Goal: Information Seeking & Learning: Learn about a topic

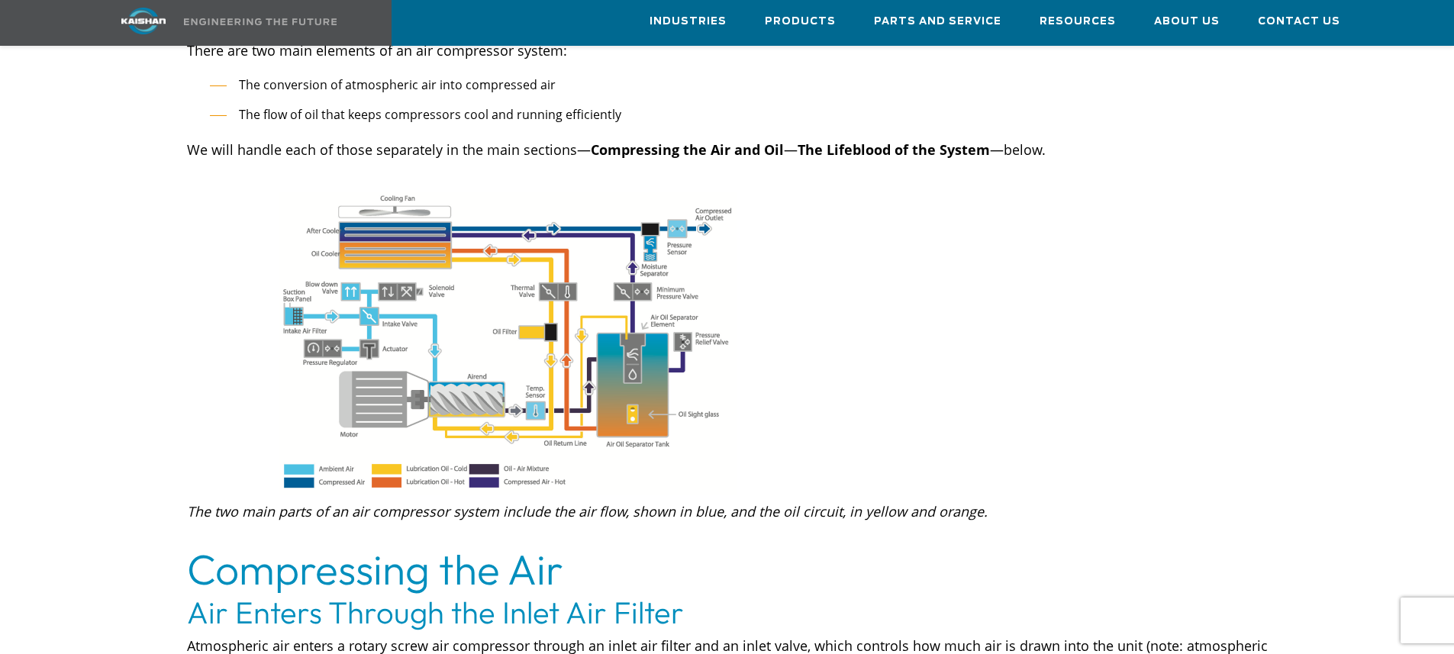
scroll to position [611, 0]
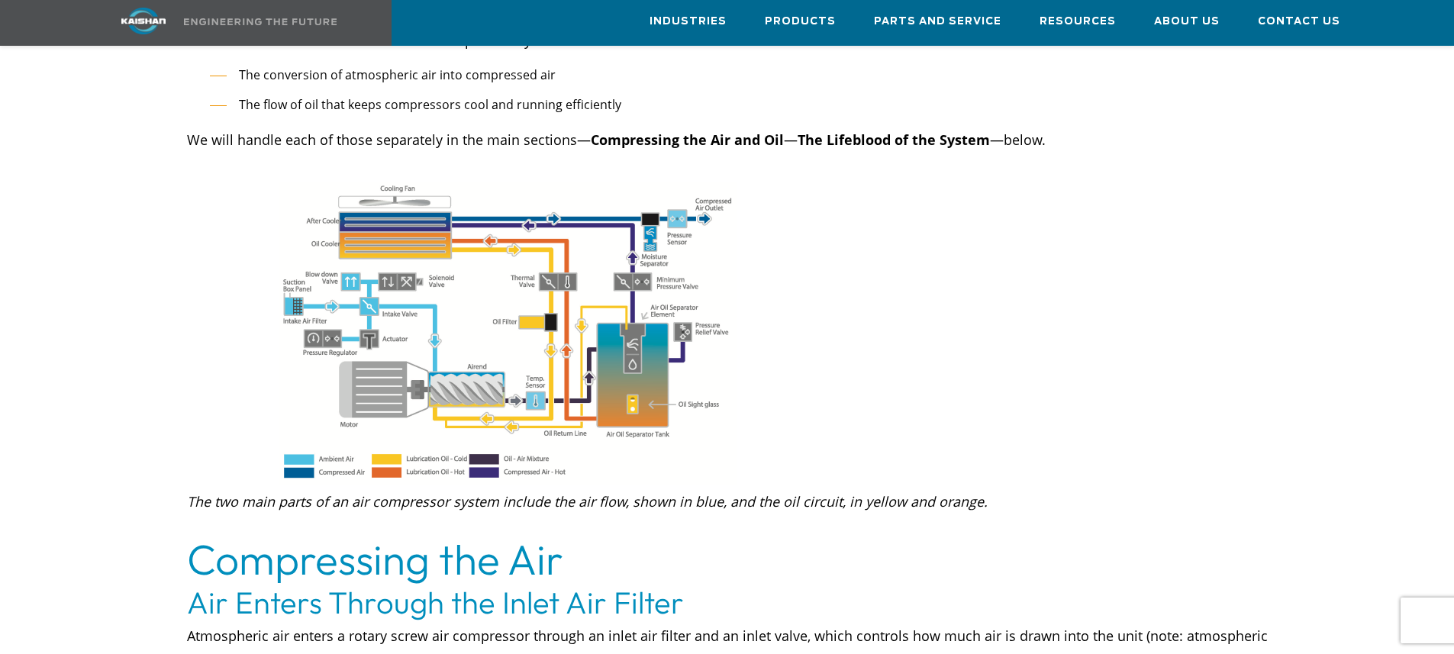
click at [445, 370] on img at bounding box center [508, 333] width 458 height 303
click at [447, 367] on img at bounding box center [508, 333] width 458 height 303
drag, startPoint x: 1233, startPoint y: 2, endPoint x: 930, endPoint y: 292, distance: 418.9
click at [930, 292] on div at bounding box center [727, 331] width 1282 height 299
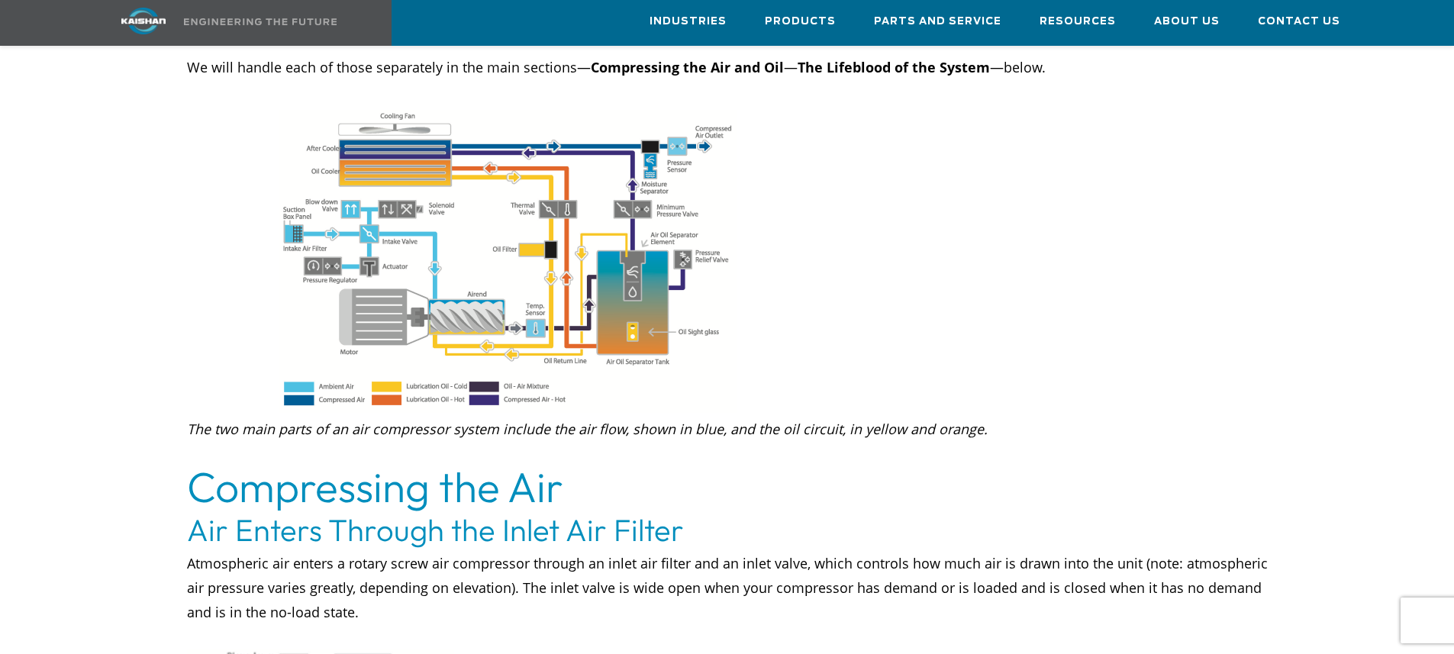
scroll to position [687, 0]
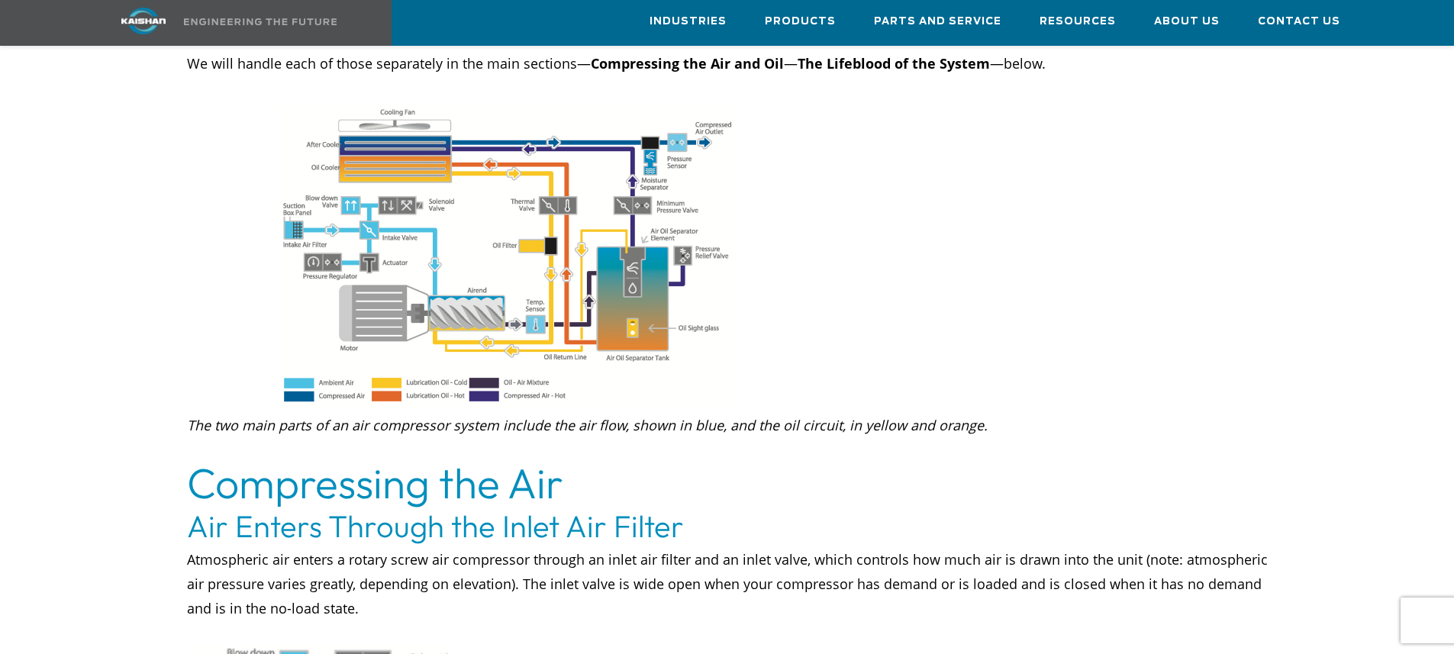
click at [700, 134] on img at bounding box center [508, 257] width 458 height 303
click at [700, 135] on img at bounding box center [508, 257] width 458 height 303
click at [628, 149] on img at bounding box center [508, 257] width 458 height 303
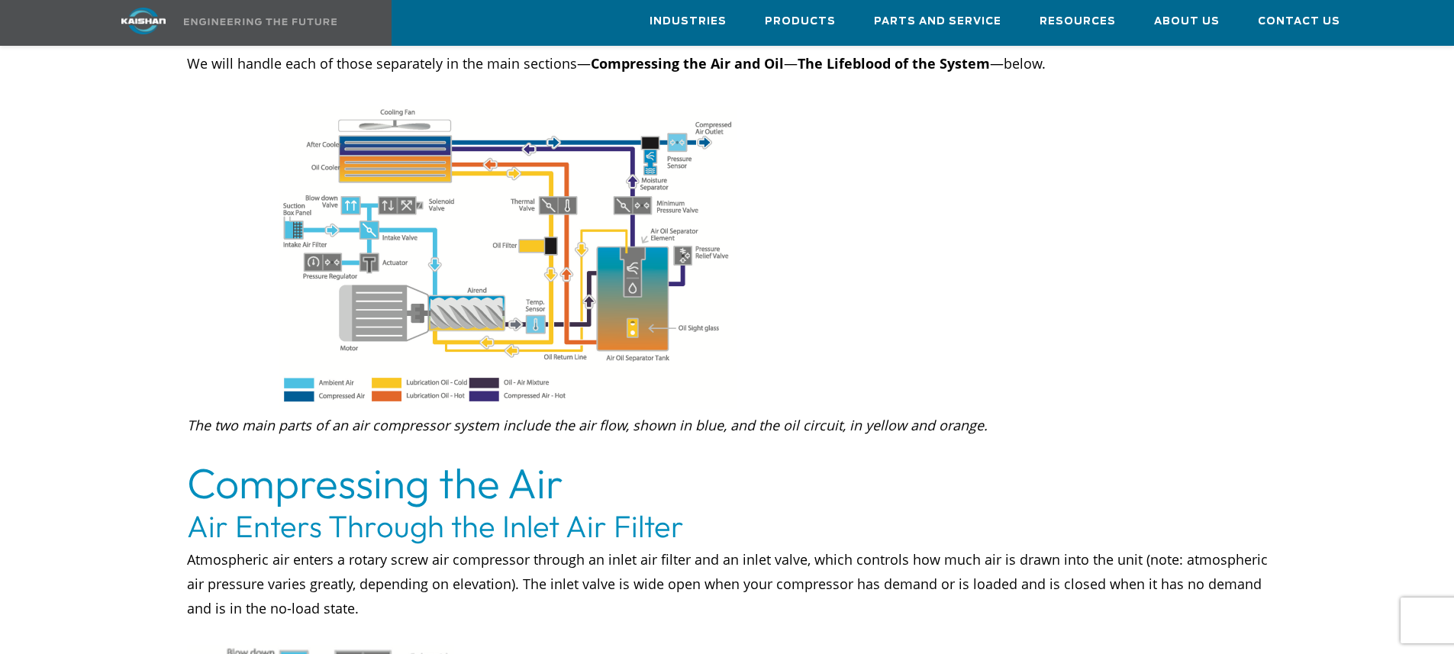
click at [628, 149] on img at bounding box center [508, 257] width 458 height 303
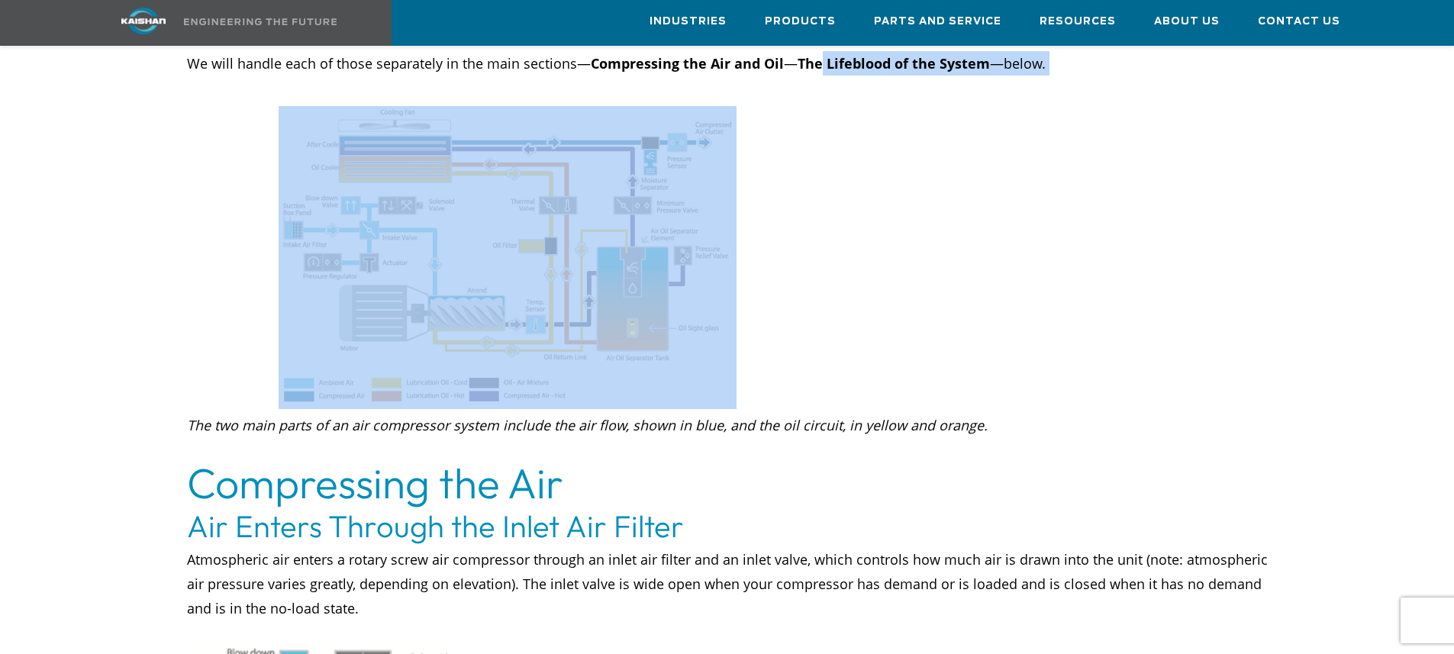
drag, startPoint x: 799, startPoint y: 99, endPoint x: 546, endPoint y: 272, distance: 306.5
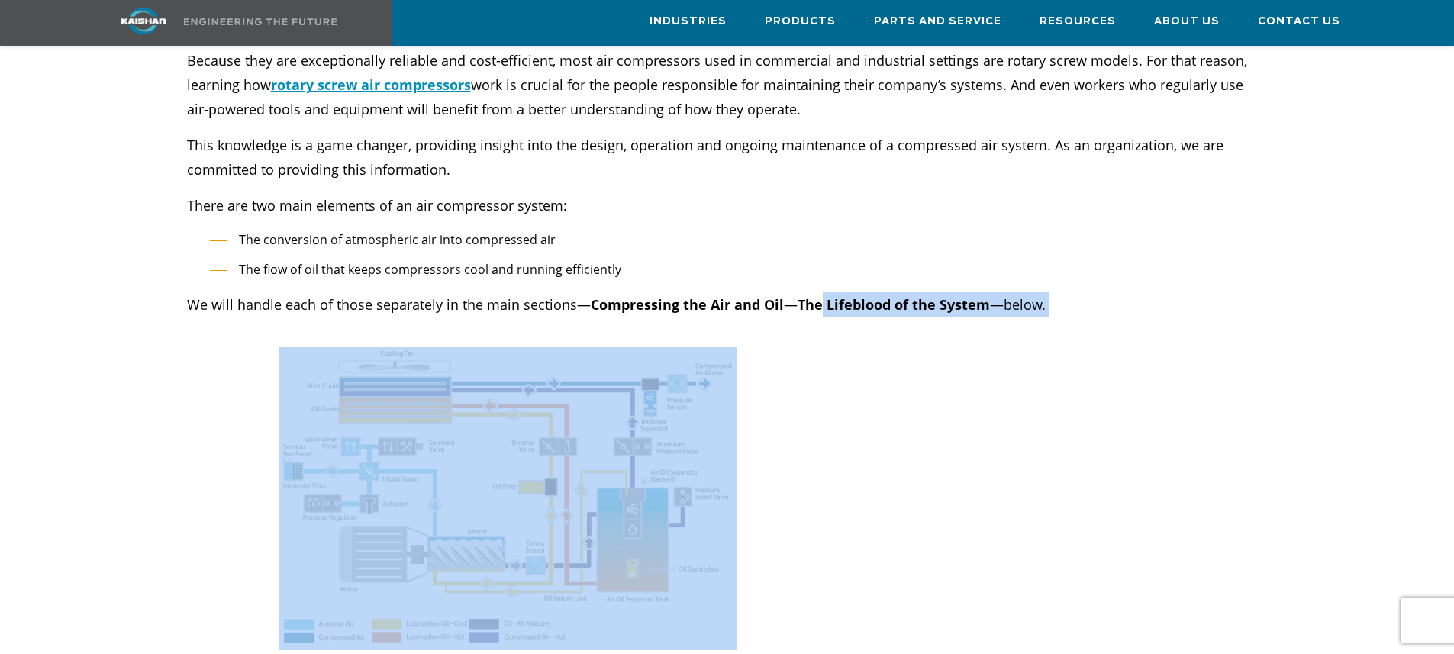
scroll to position [534, 0]
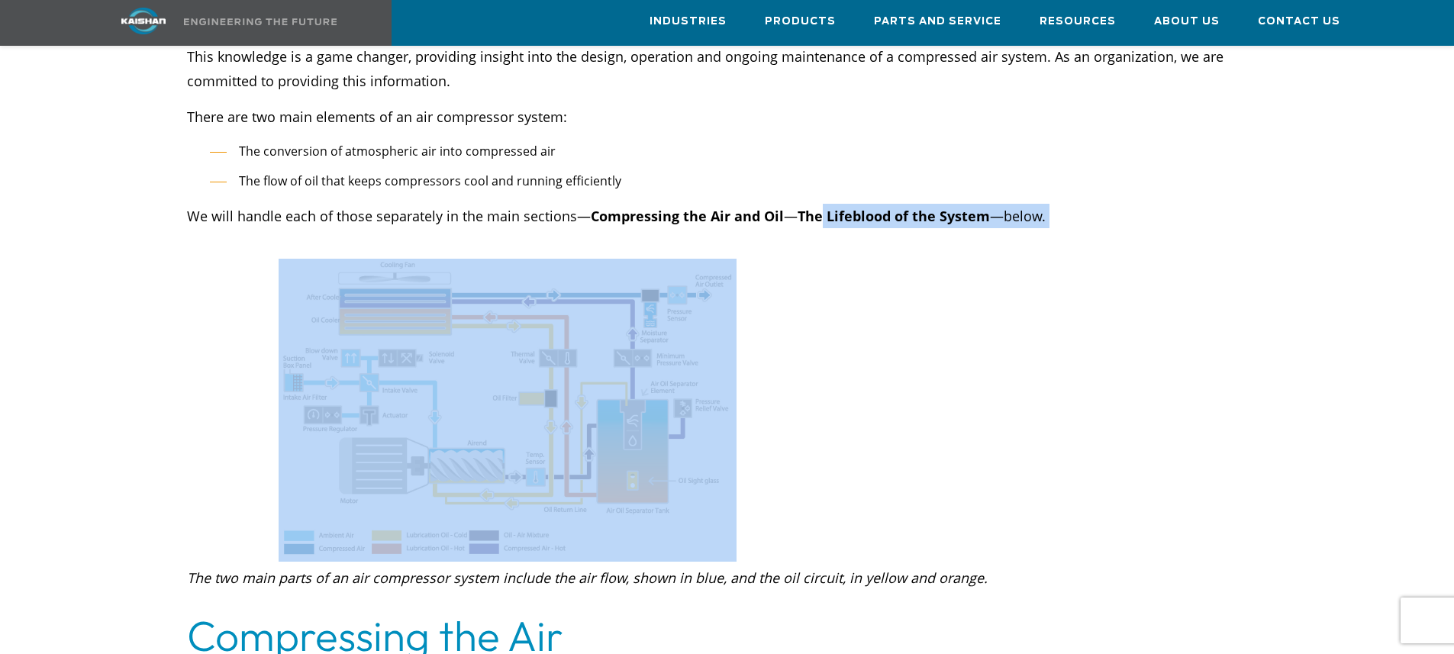
click at [920, 358] on div at bounding box center [727, 408] width 1282 height 299
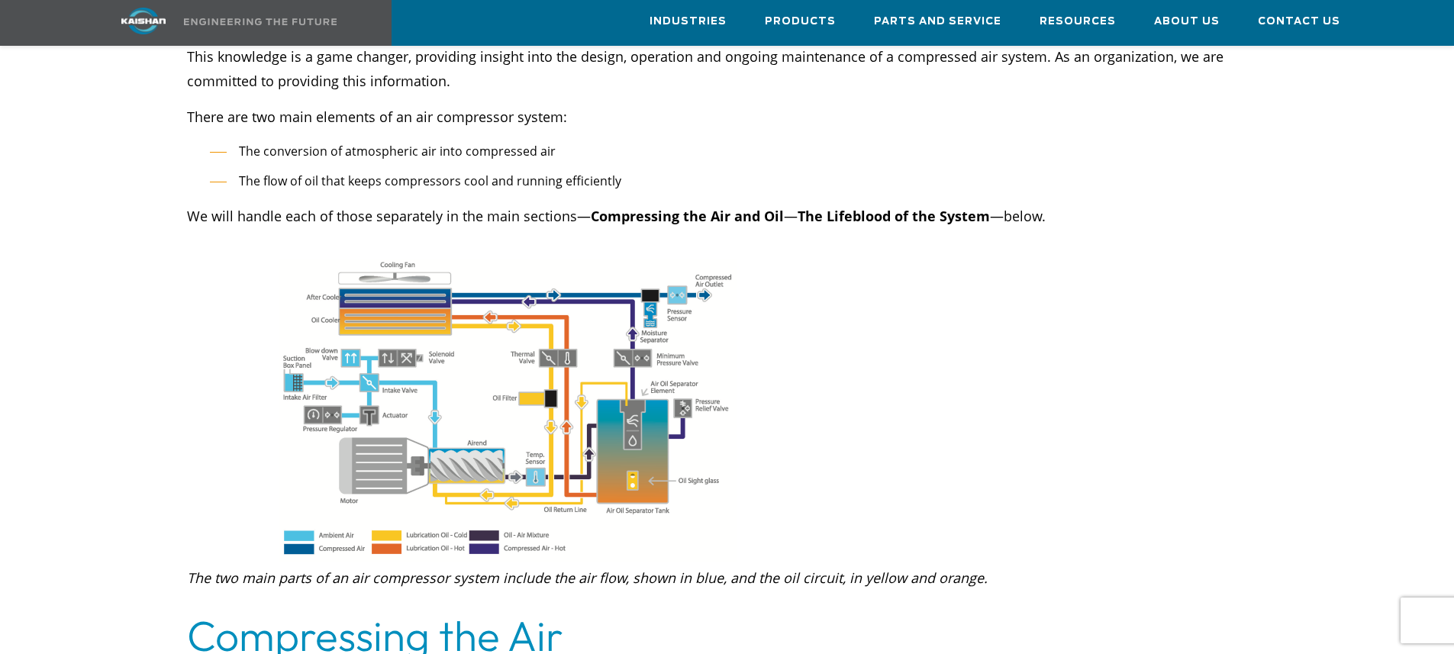
drag, startPoint x: 762, startPoint y: 237, endPoint x: 388, endPoint y: 375, distance: 399.4
click at [382, 379] on div at bounding box center [507, 410] width 641 height 303
click at [939, 292] on div at bounding box center [727, 408] width 1282 height 299
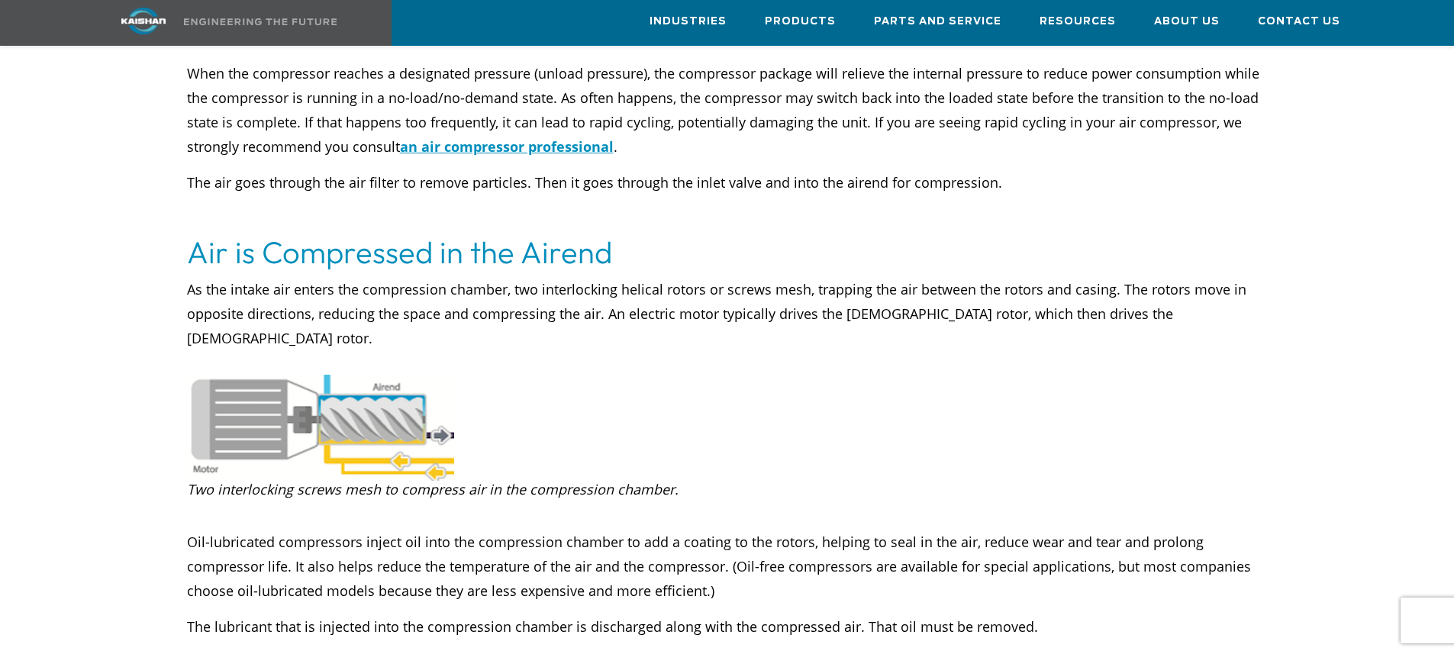
scroll to position [1450, 0]
click at [339, 397] on img at bounding box center [320, 427] width 267 height 106
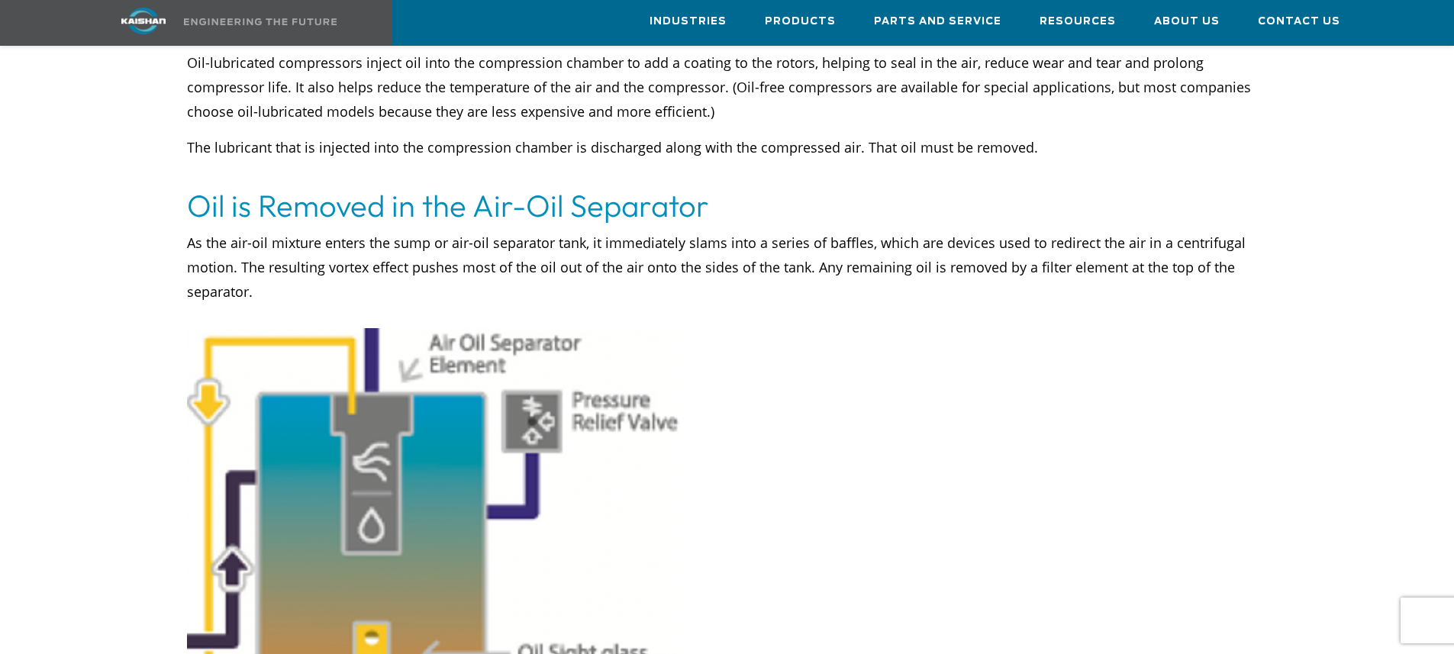
scroll to position [1984, 0]
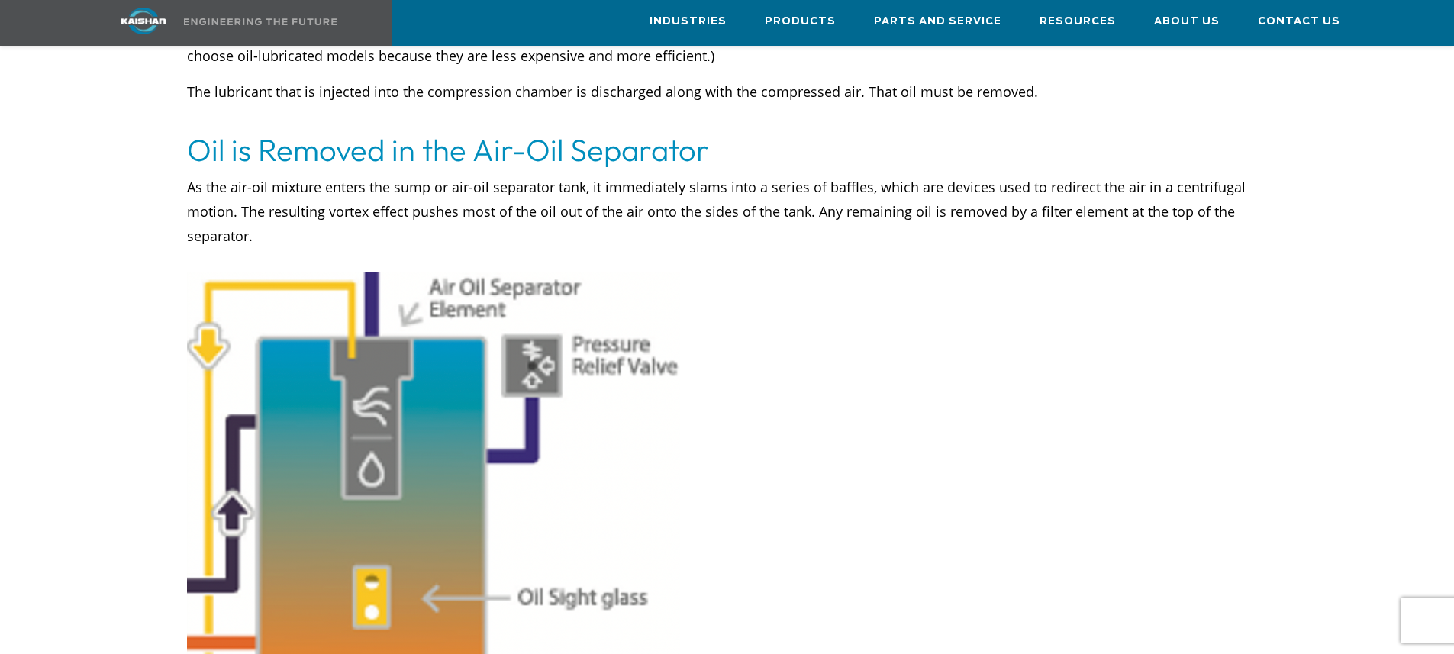
click at [359, 401] on img at bounding box center [434, 488] width 494 height 433
